Goal: Book appointment/travel/reservation

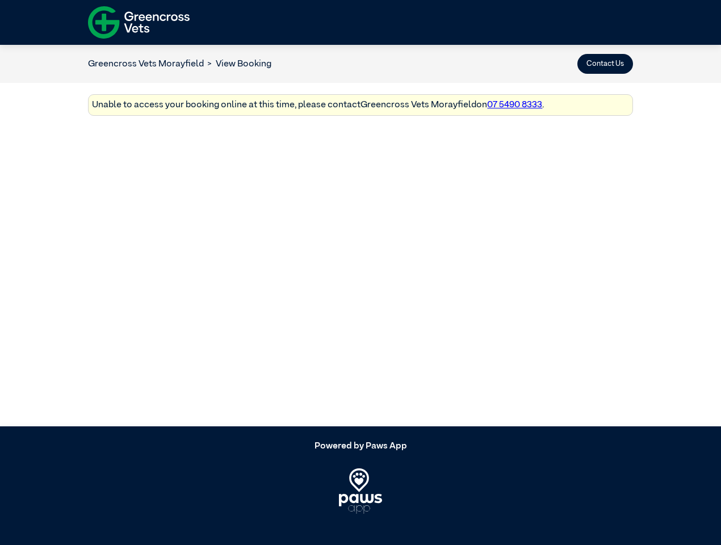
click at [605, 64] on button "Contact Us" at bounding box center [606, 64] width 56 height 20
